Goal: Transaction & Acquisition: Purchase product/service

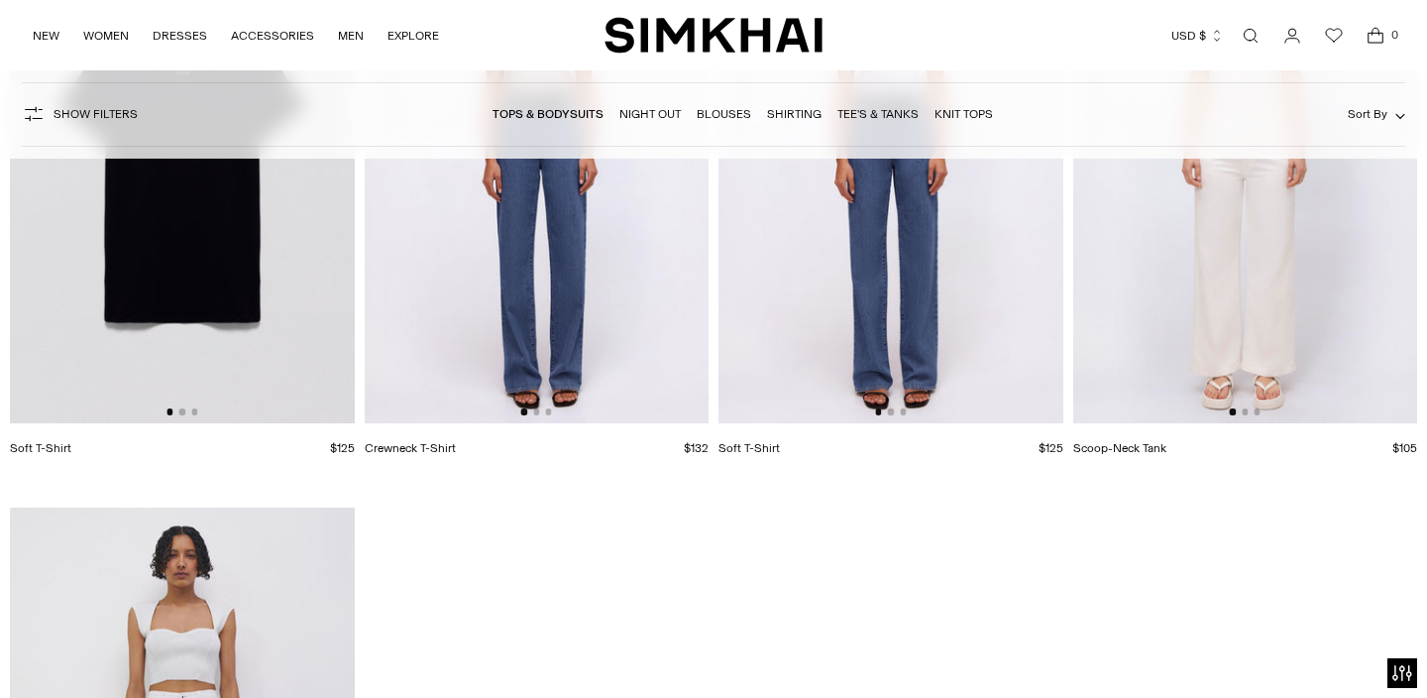
scroll to position [16804, 0]
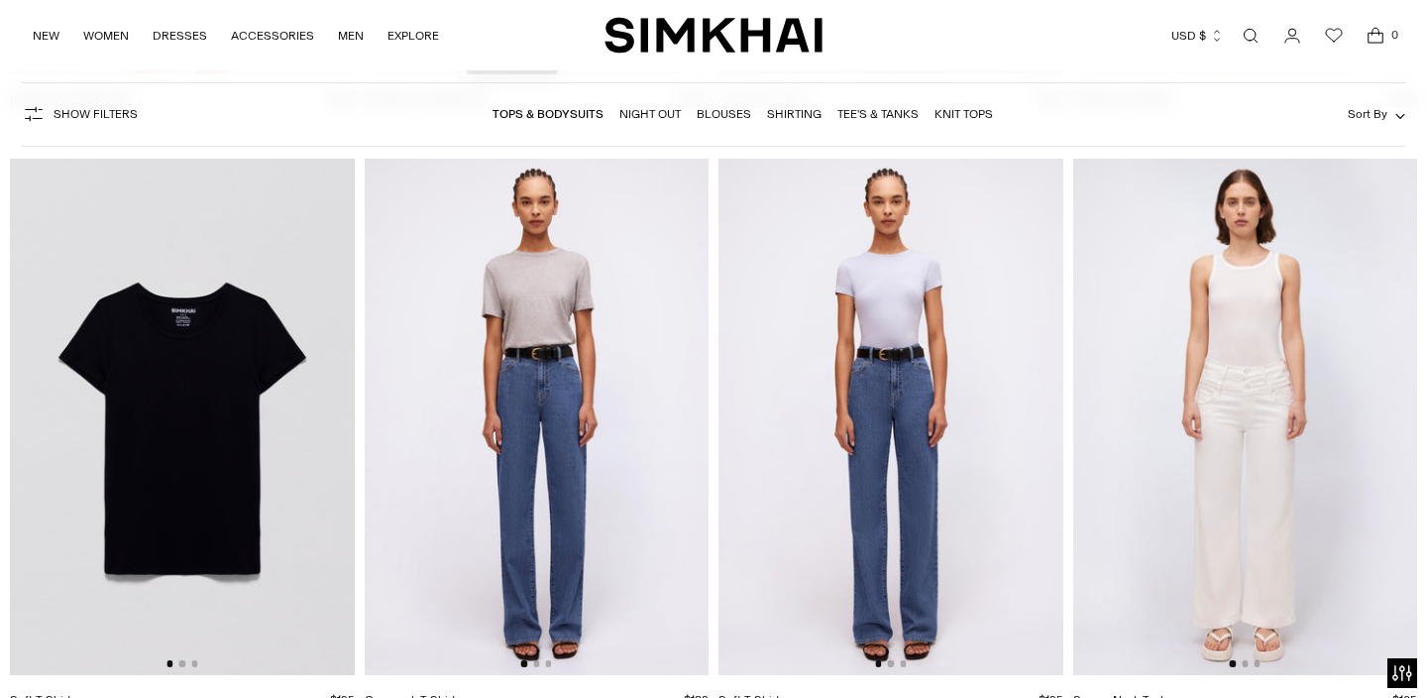
click at [595, 498] on img at bounding box center [537, 417] width 345 height 516
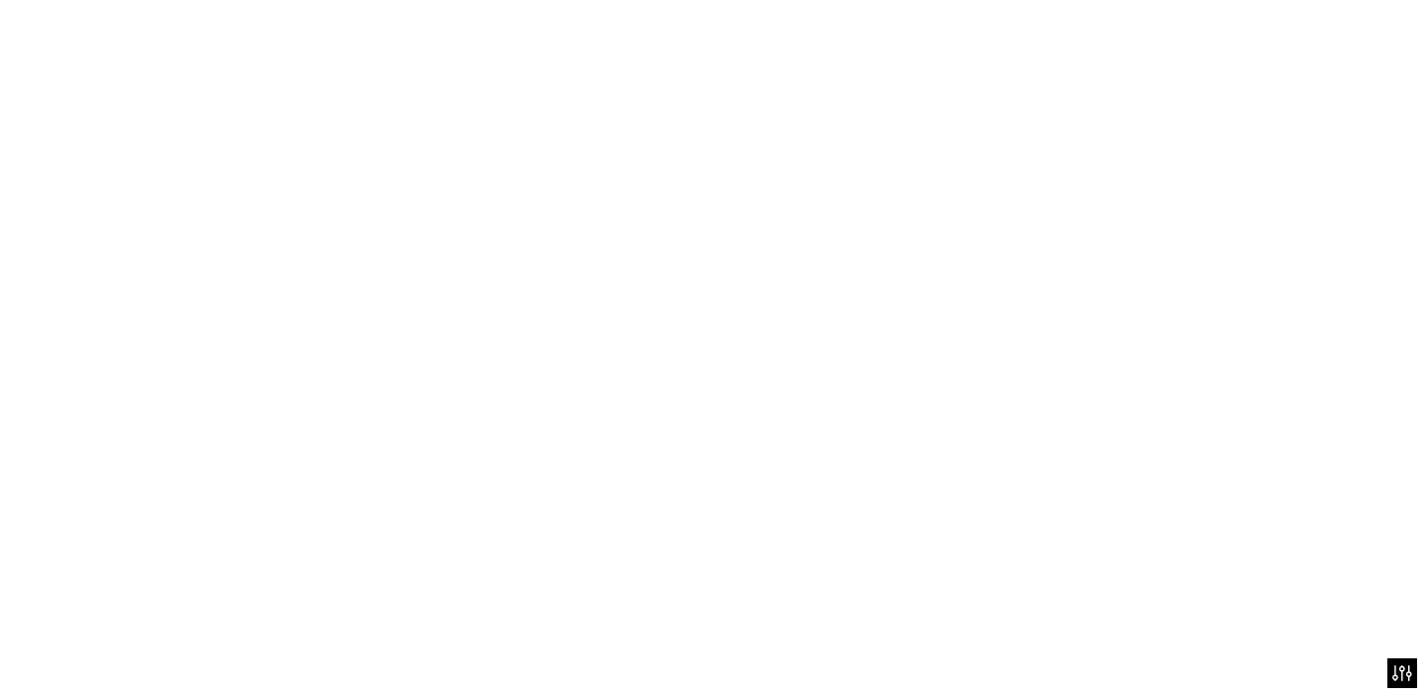
scroll to position [16807, 0]
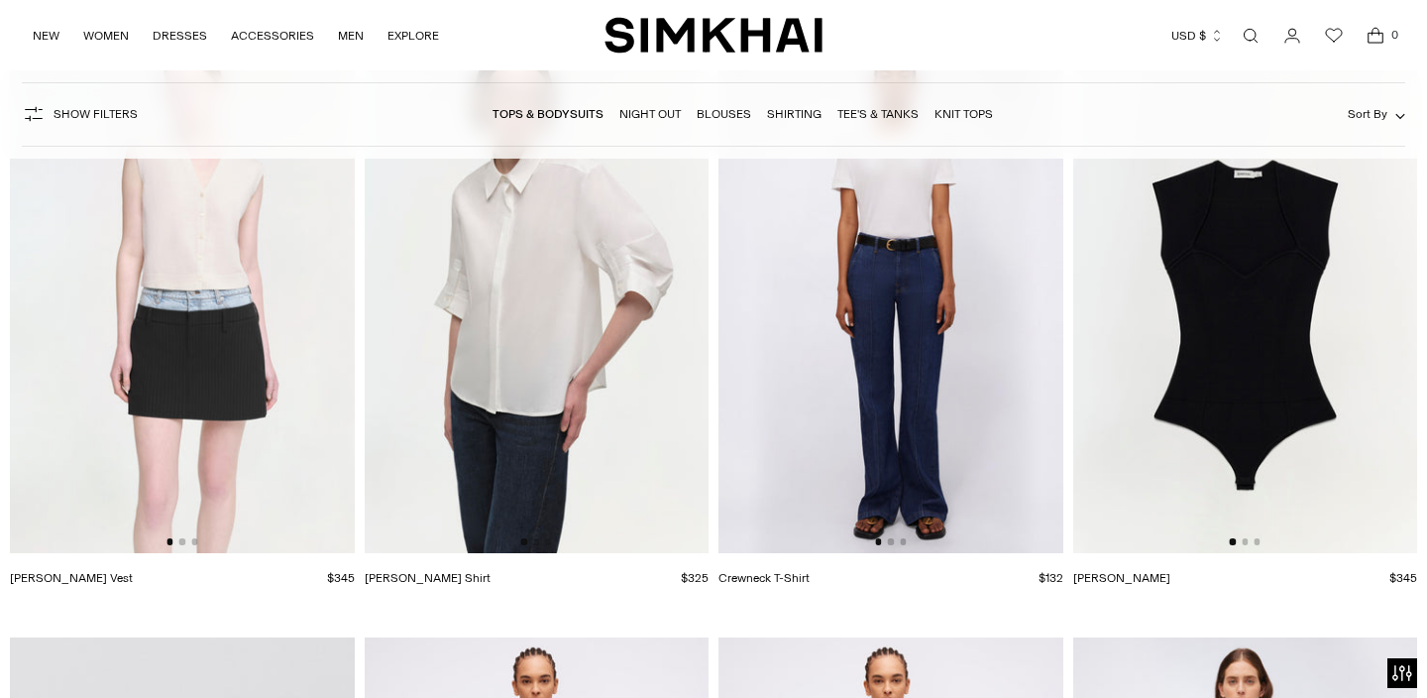
scroll to position [16323, 0]
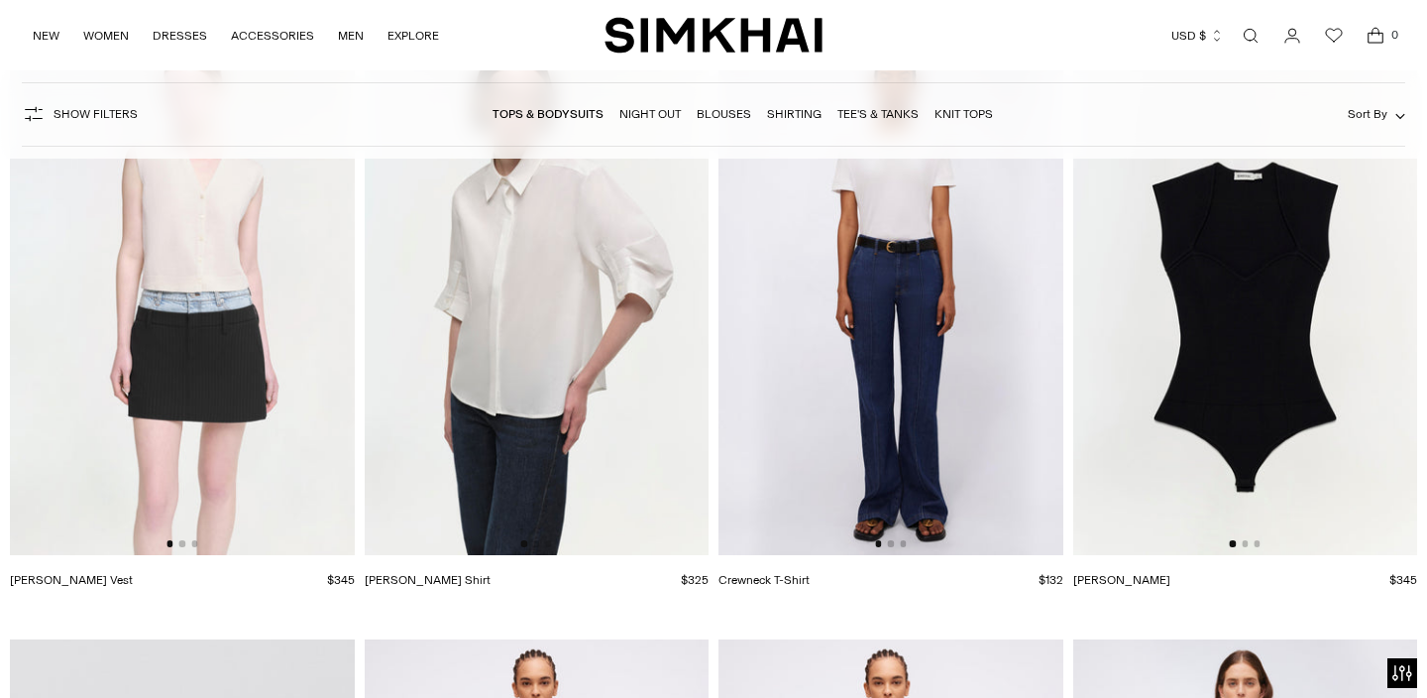
click at [589, 396] on img at bounding box center [537, 296] width 345 height 516
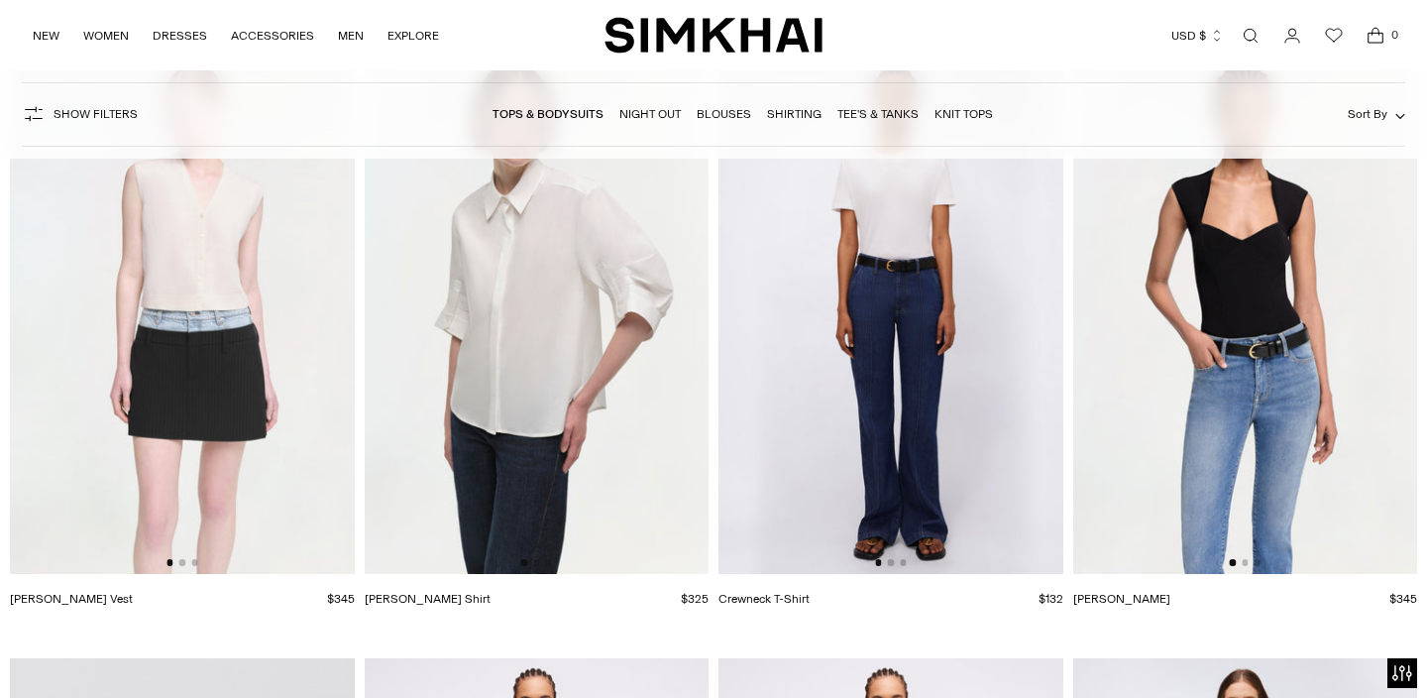
scroll to position [16302, 0]
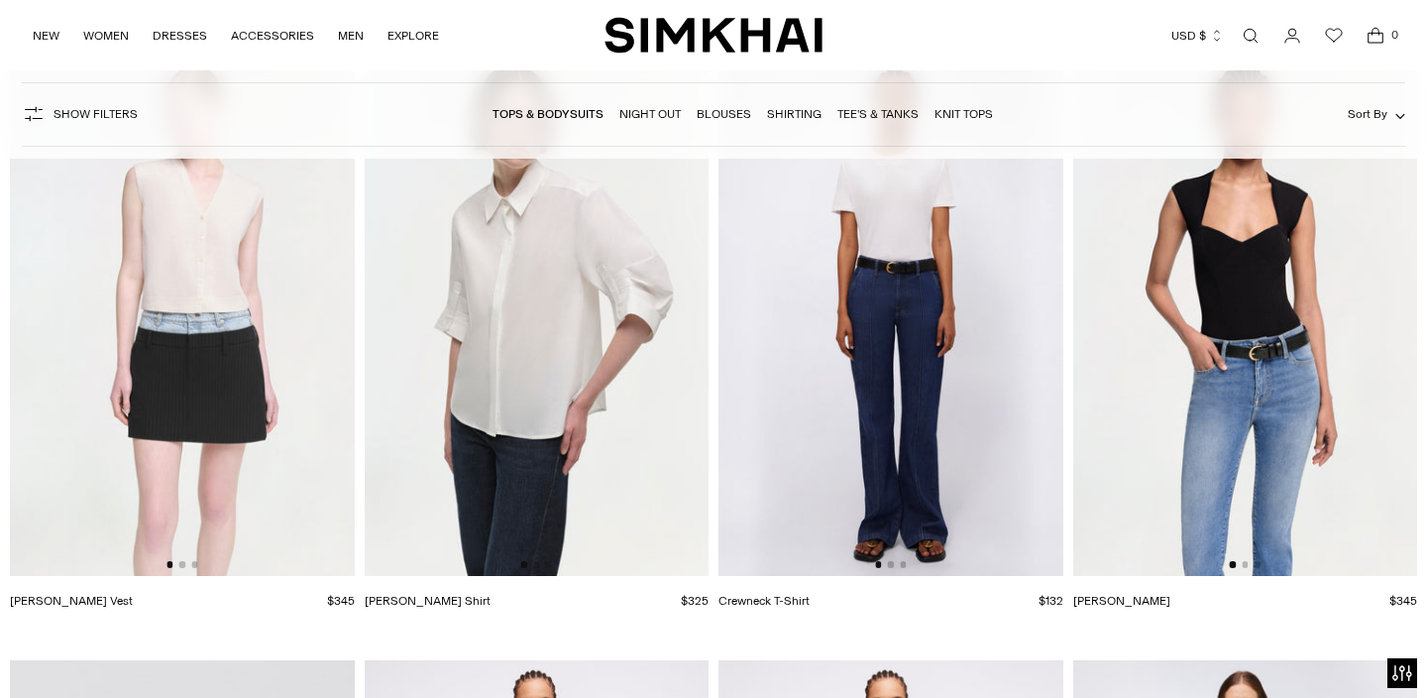
click at [227, 400] on img at bounding box center [182, 316] width 345 height 516
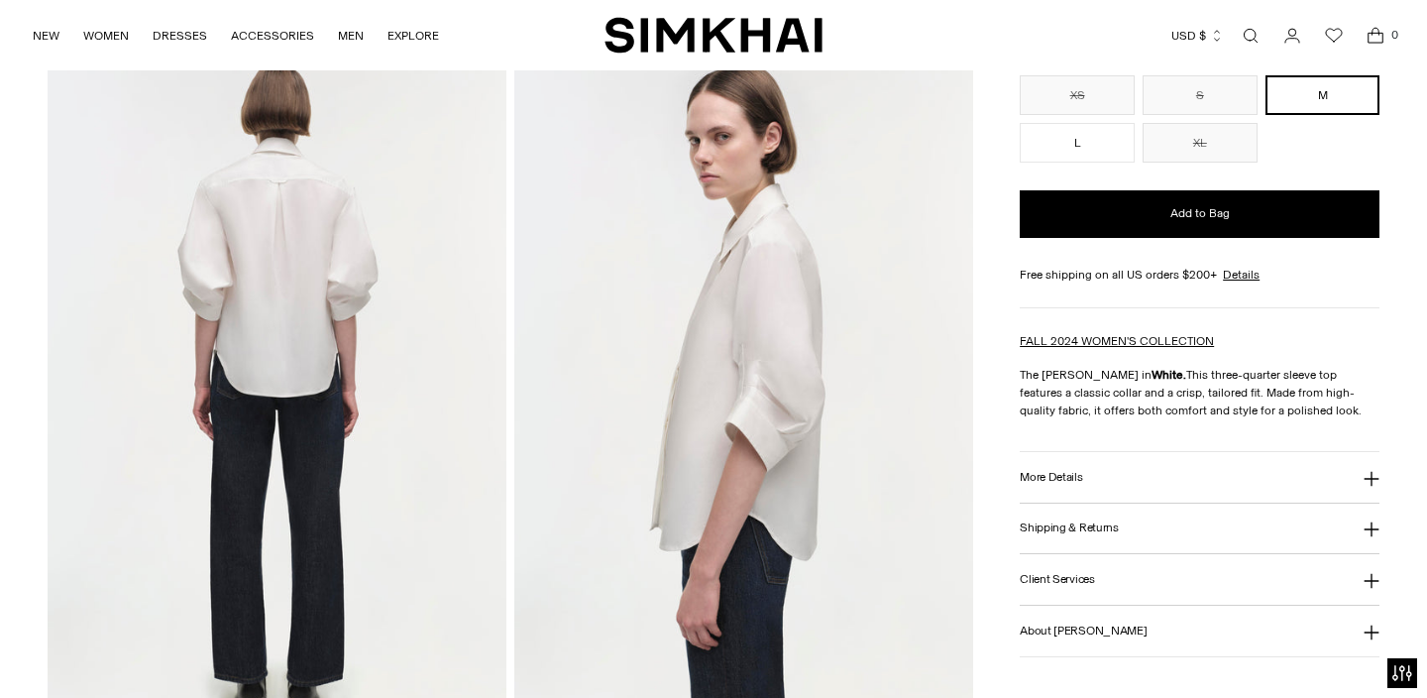
scroll to position [819, 0]
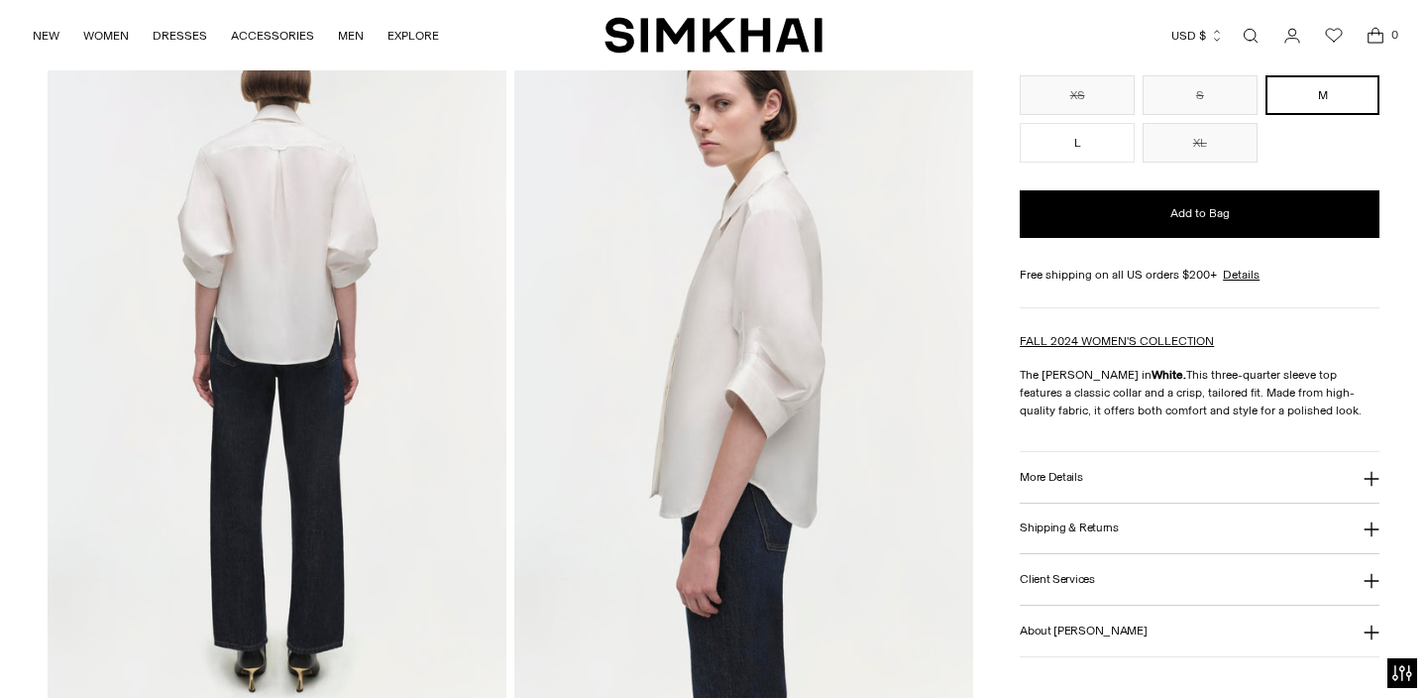
click at [1103, 475] on button "More Details" at bounding box center [1200, 477] width 360 height 51
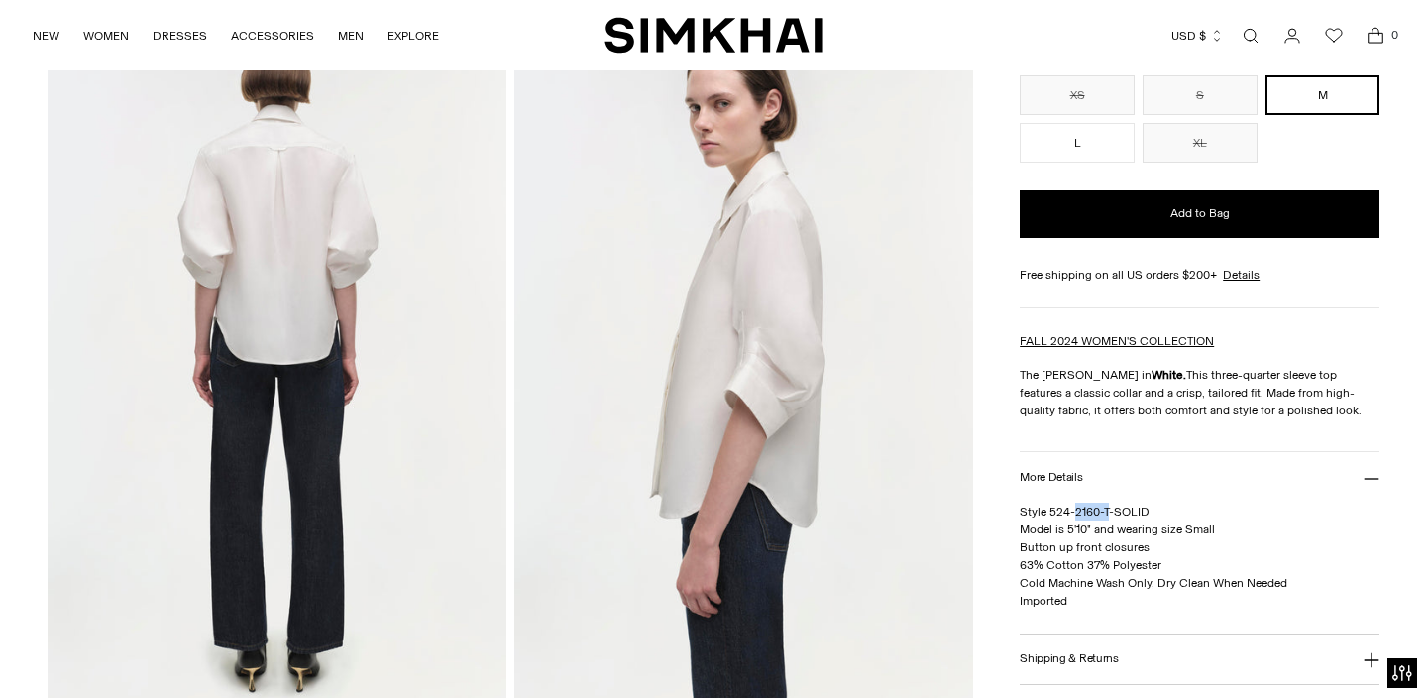
drag, startPoint x: 1108, startPoint y: 510, endPoint x: 1073, endPoint y: 510, distance: 34.7
click at [1073, 510] on span "Style 524-2160-T-SOLID Model is 5'10" and wearing size Small Button up front cl…" at bounding box center [1154, 555] width 268 height 103
copy span "2160-T"
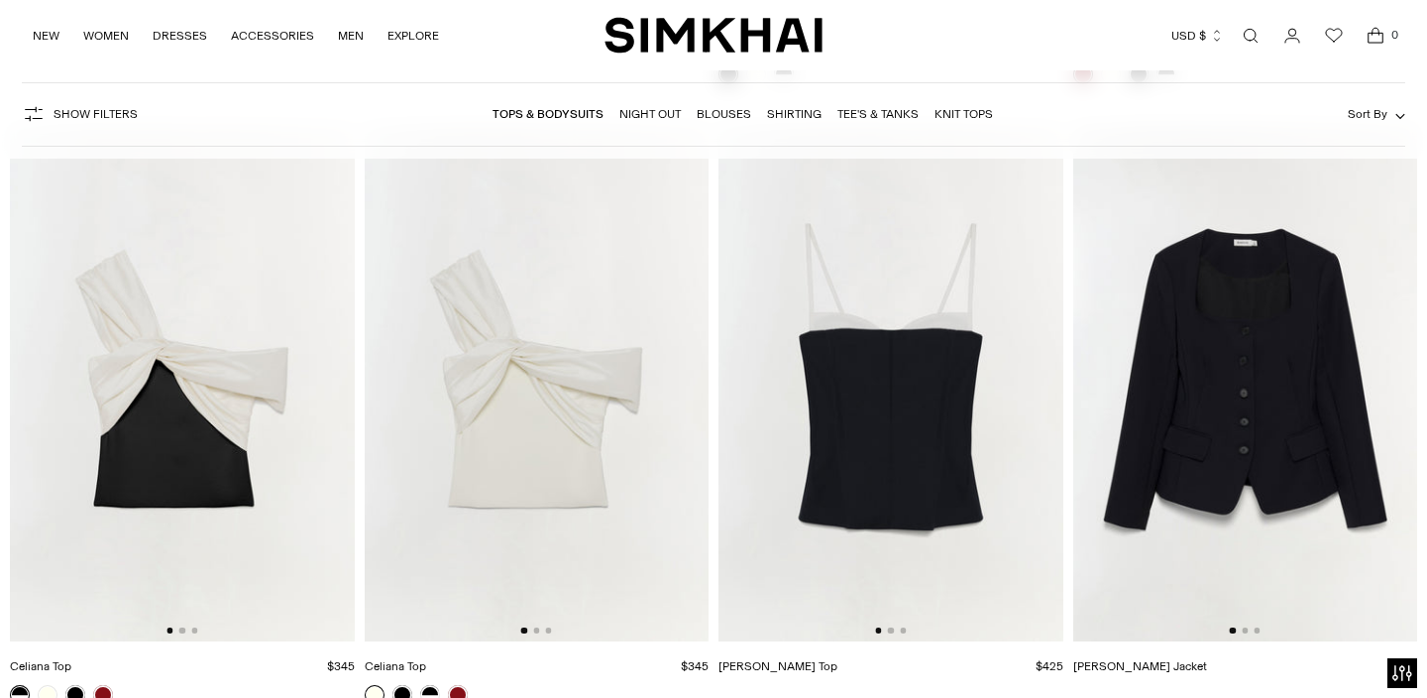
scroll to position [8212, 0]
